Goal: Task Accomplishment & Management: Manage account settings

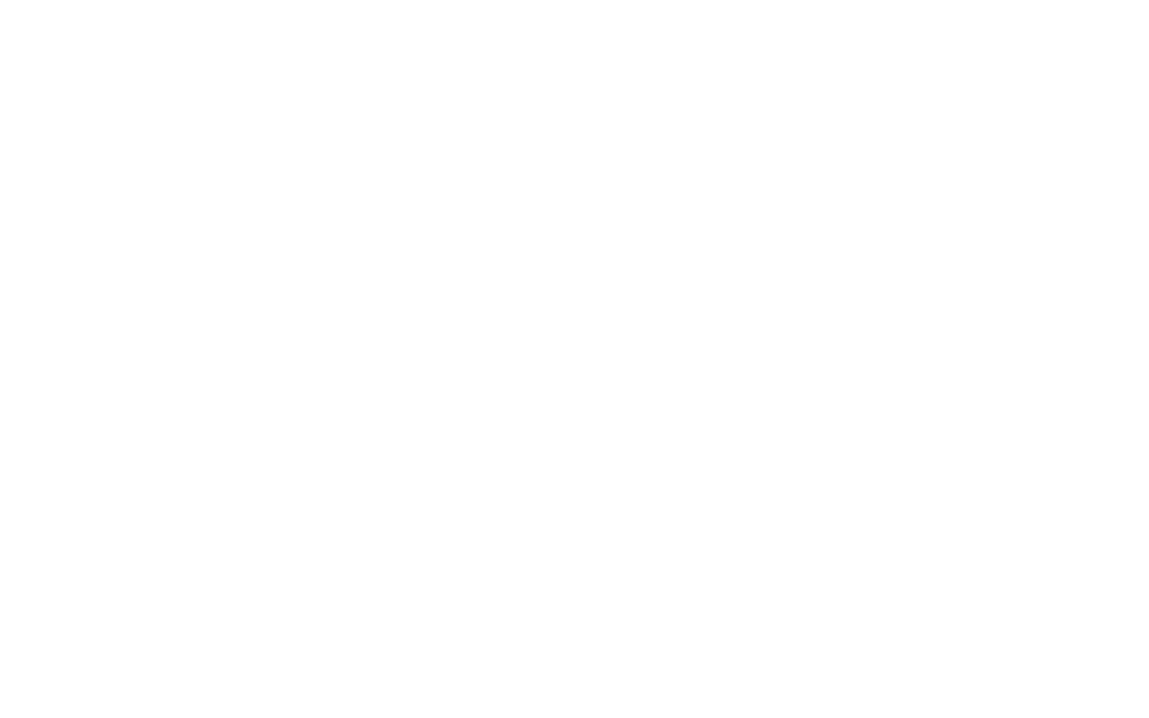
click at [582, 6] on html at bounding box center [574, 3] width 1149 height 6
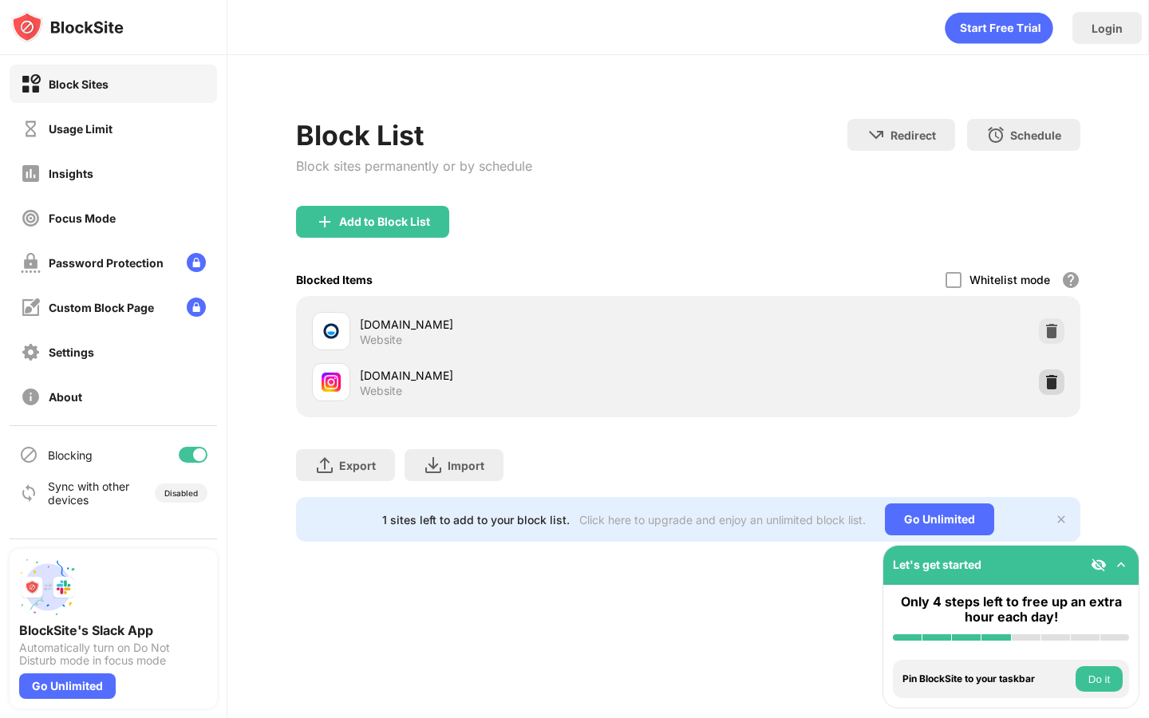
click at [1054, 378] on img at bounding box center [1052, 382] width 16 height 16
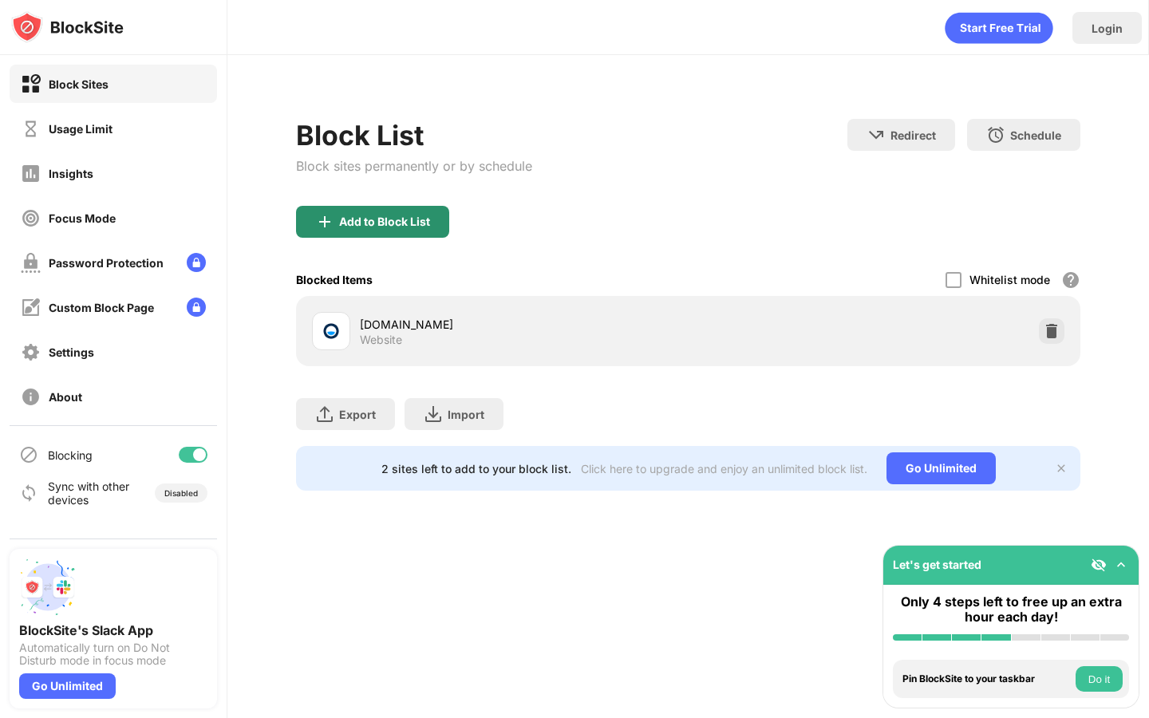
click at [408, 222] on div "Add to Block List" at bounding box center [384, 221] width 91 height 13
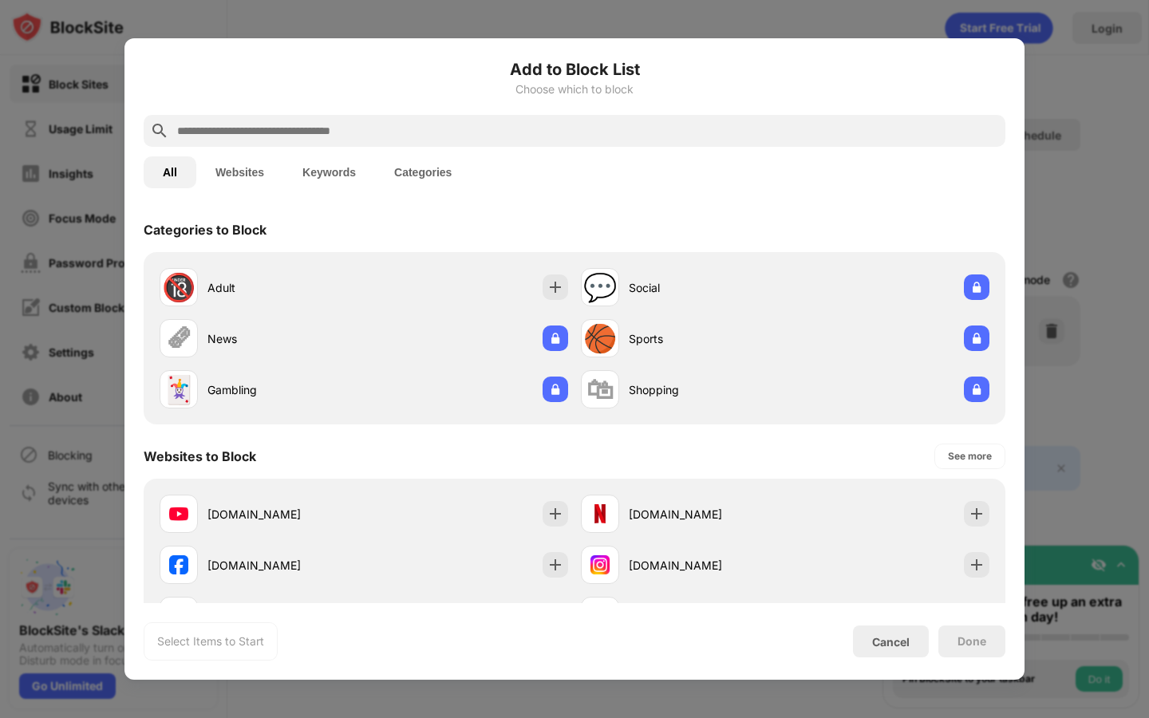
scroll to position [45, 0]
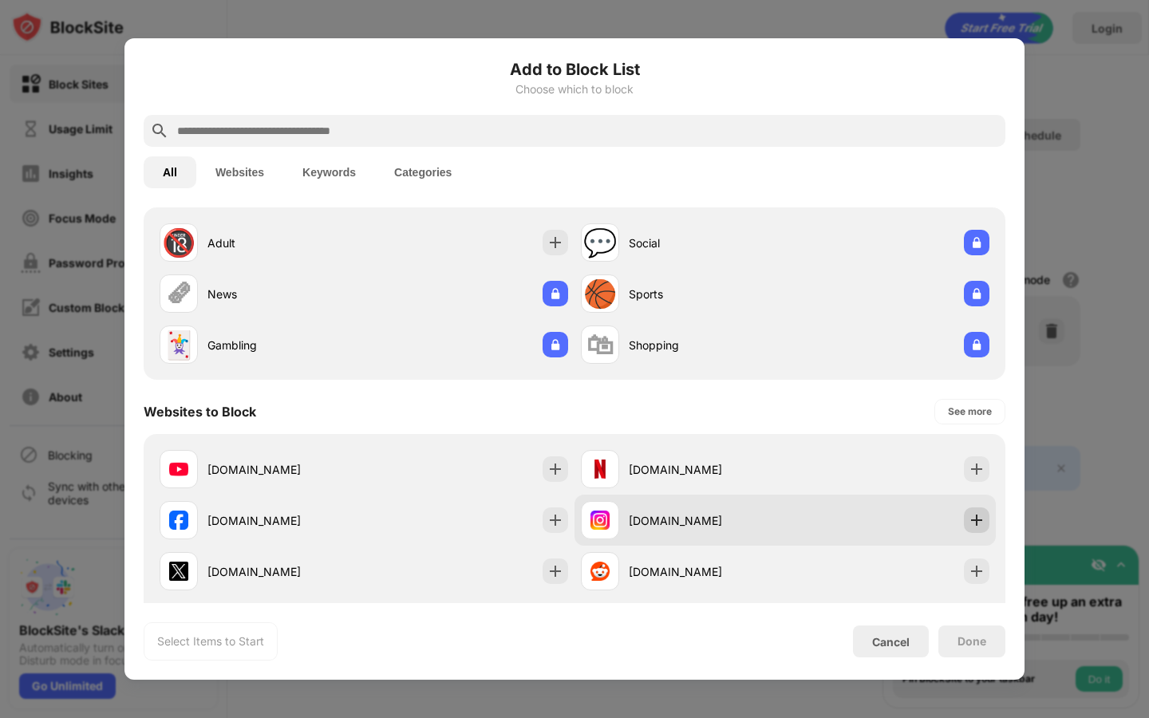
click at [980, 523] on img at bounding box center [977, 520] width 16 height 16
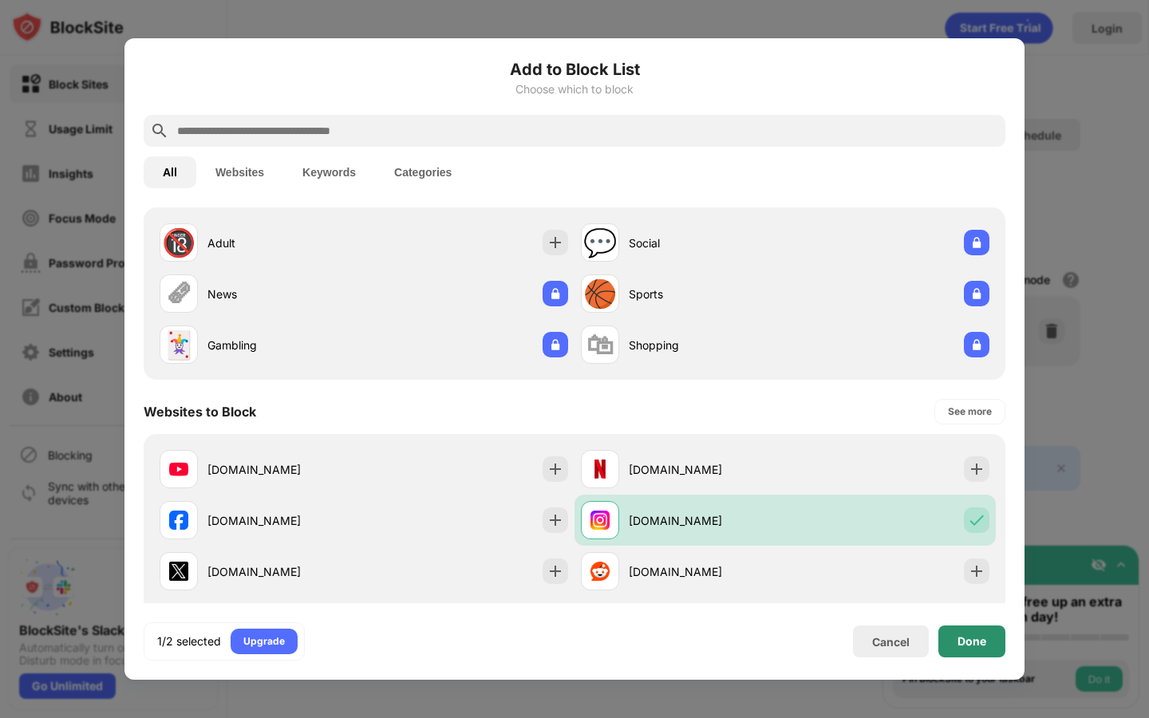
click at [976, 630] on div "Done" at bounding box center [971, 642] width 67 height 32
